Goal: Find specific page/section: Find specific page/section

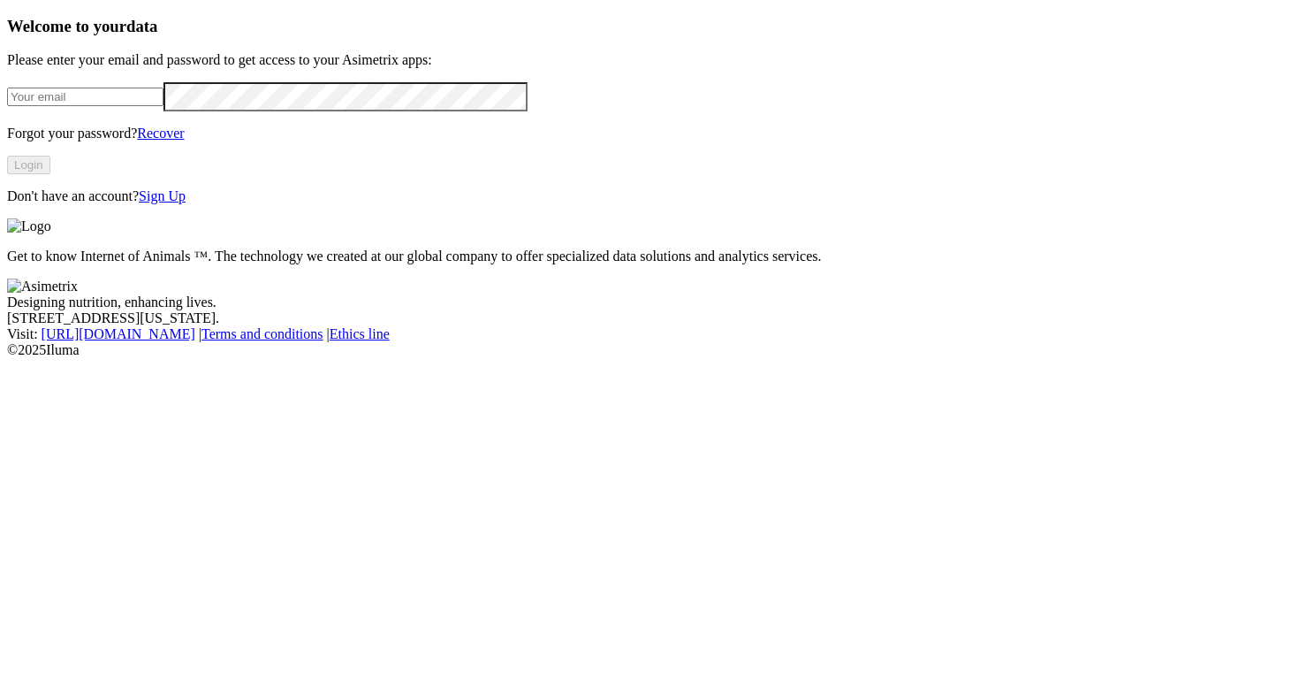
click at [164, 106] on input "email" at bounding box center [85, 96] width 156 height 19
type input "[PERSON_NAME][EMAIL_ADDRESS][PERSON_NAME][DOMAIN_NAME]"
click at [50, 174] on button "Login" at bounding box center [28, 165] width 43 height 19
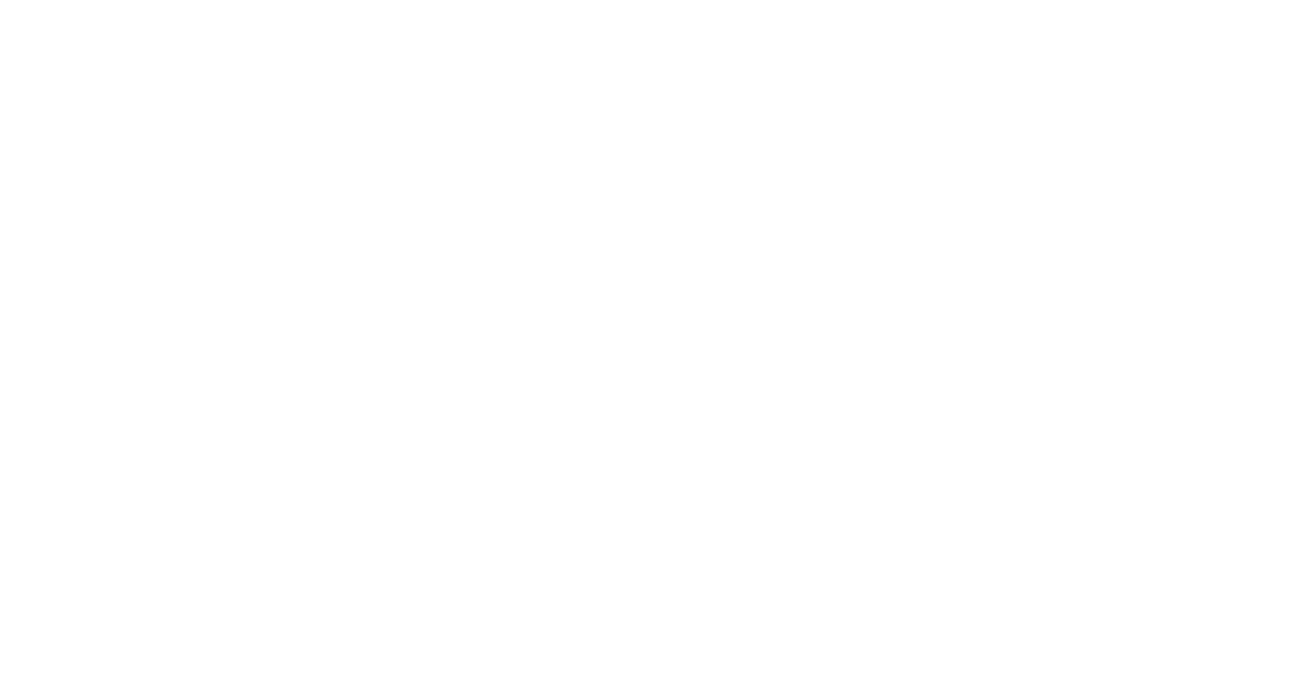
type input "avicola"
